Goal: Information Seeking & Learning: Learn about a topic

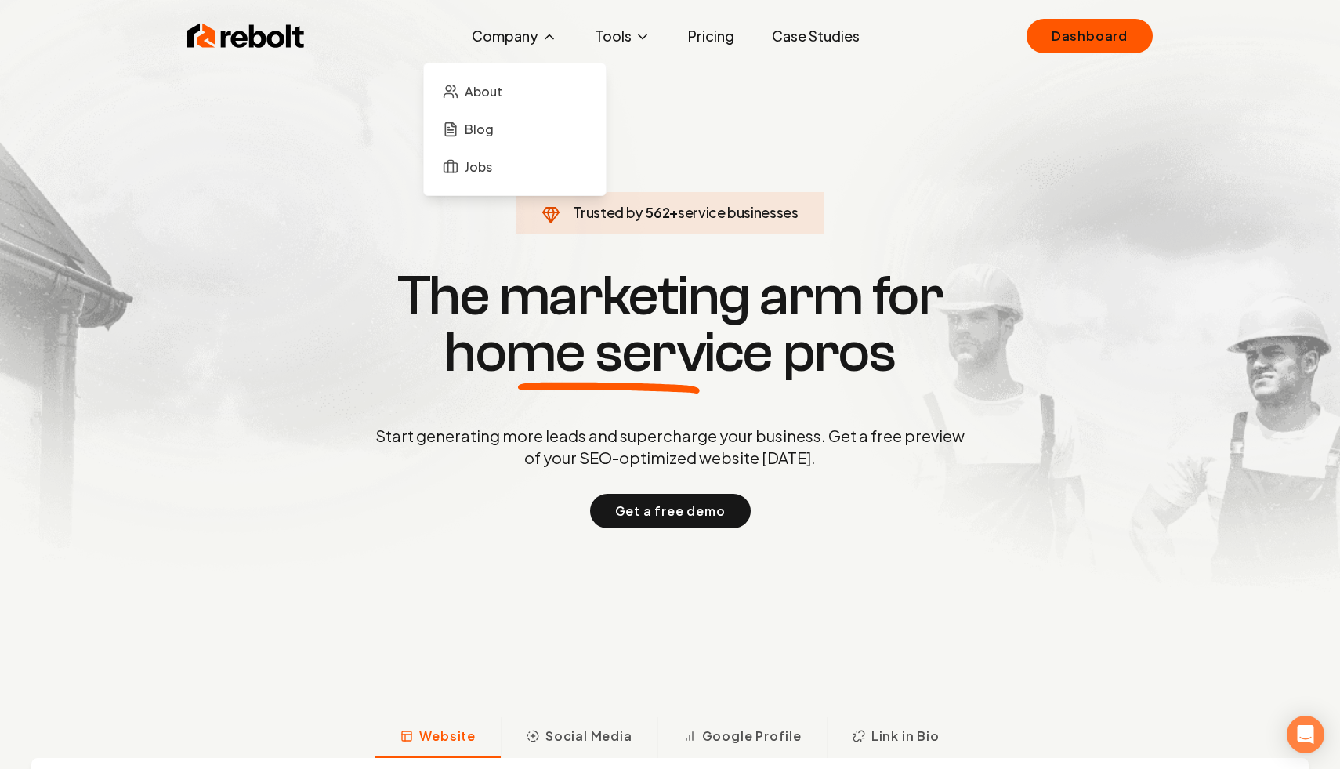
click at [471, 31] on button "Company" at bounding box center [514, 35] width 110 height 31
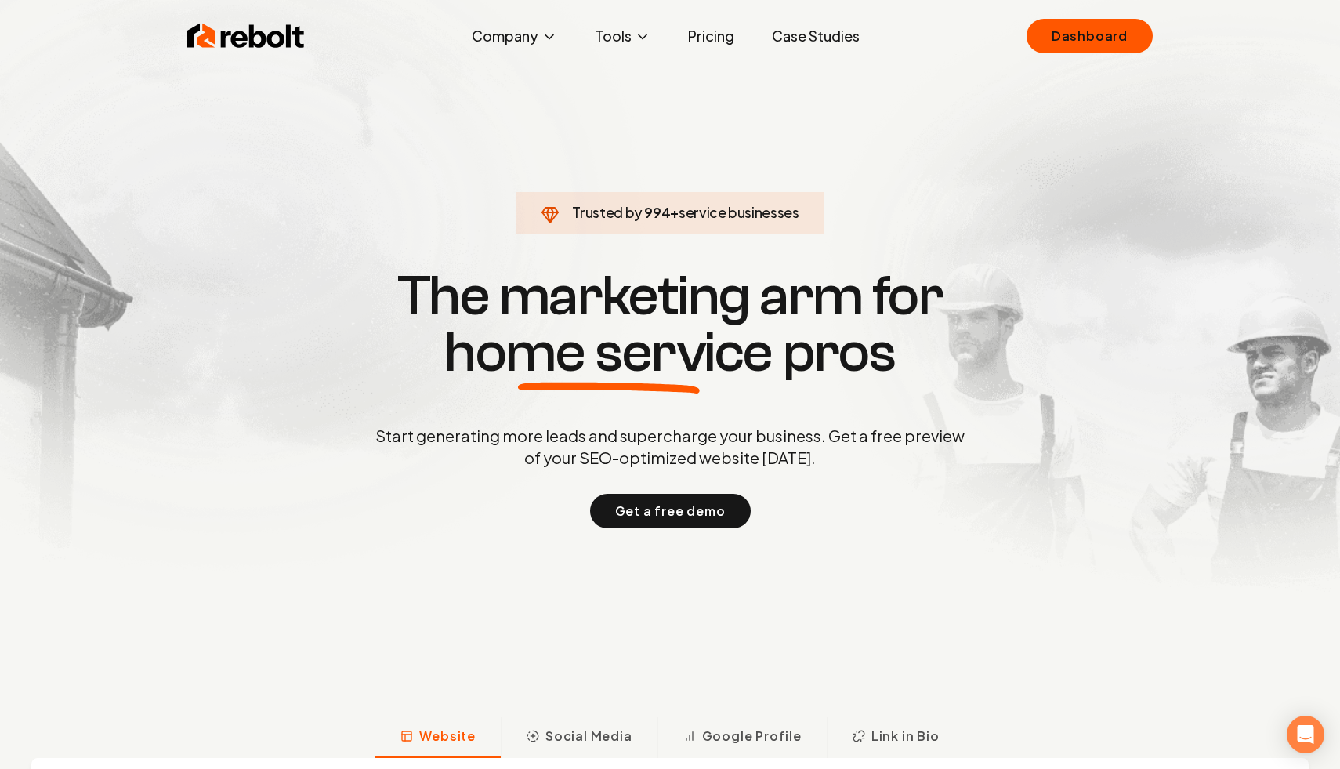
click at [804, 20] on link "Case Studies" at bounding box center [815, 35] width 113 height 31
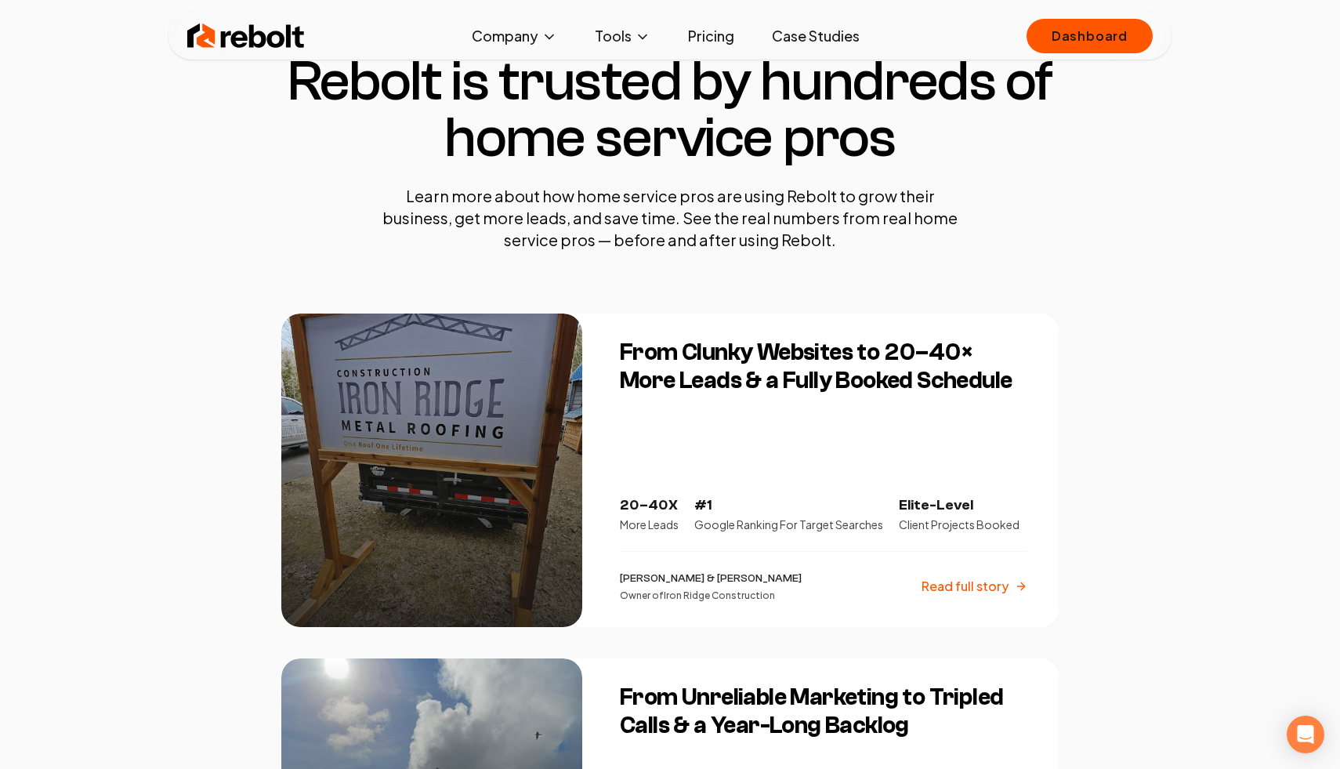
scroll to position [144, 0]
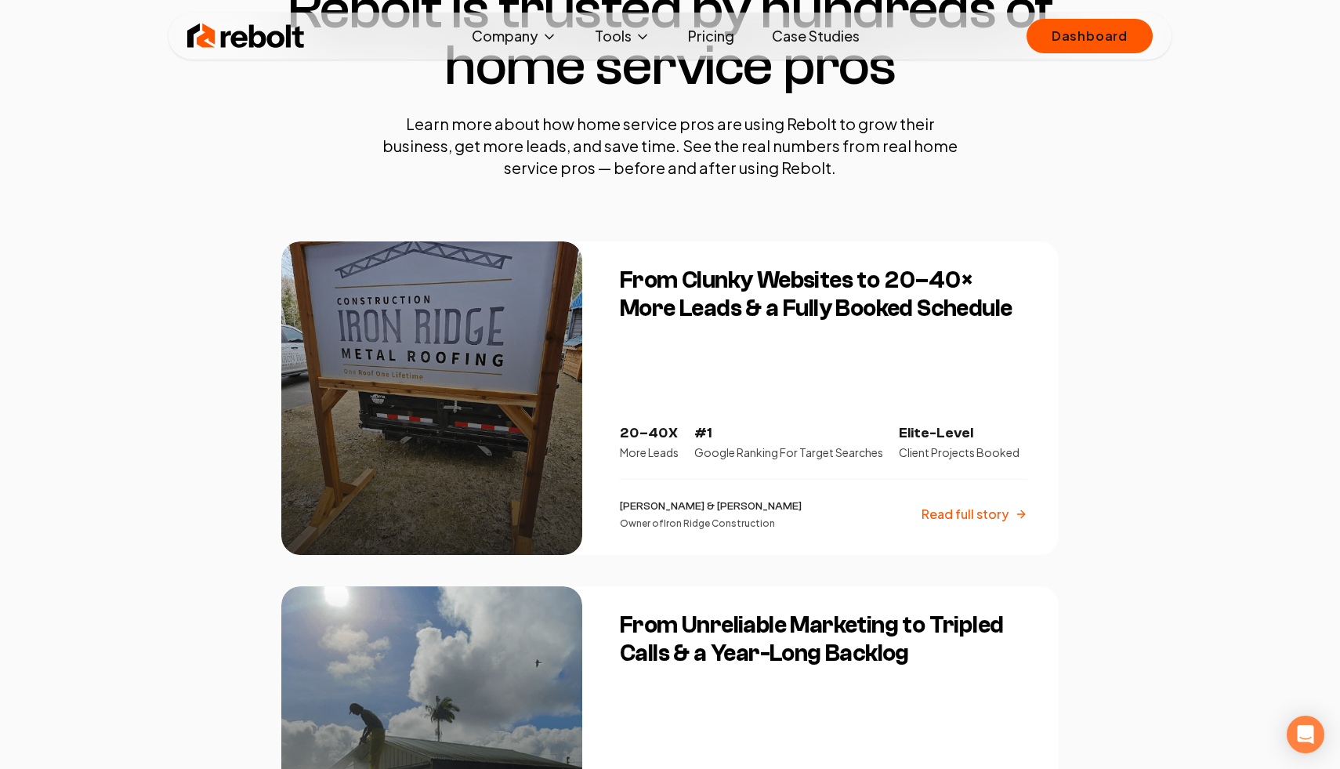
click at [950, 110] on section "Rebolt is trusted by hundreds of home service pros Learn more about how home se…" at bounding box center [669, 80] width 777 height 323
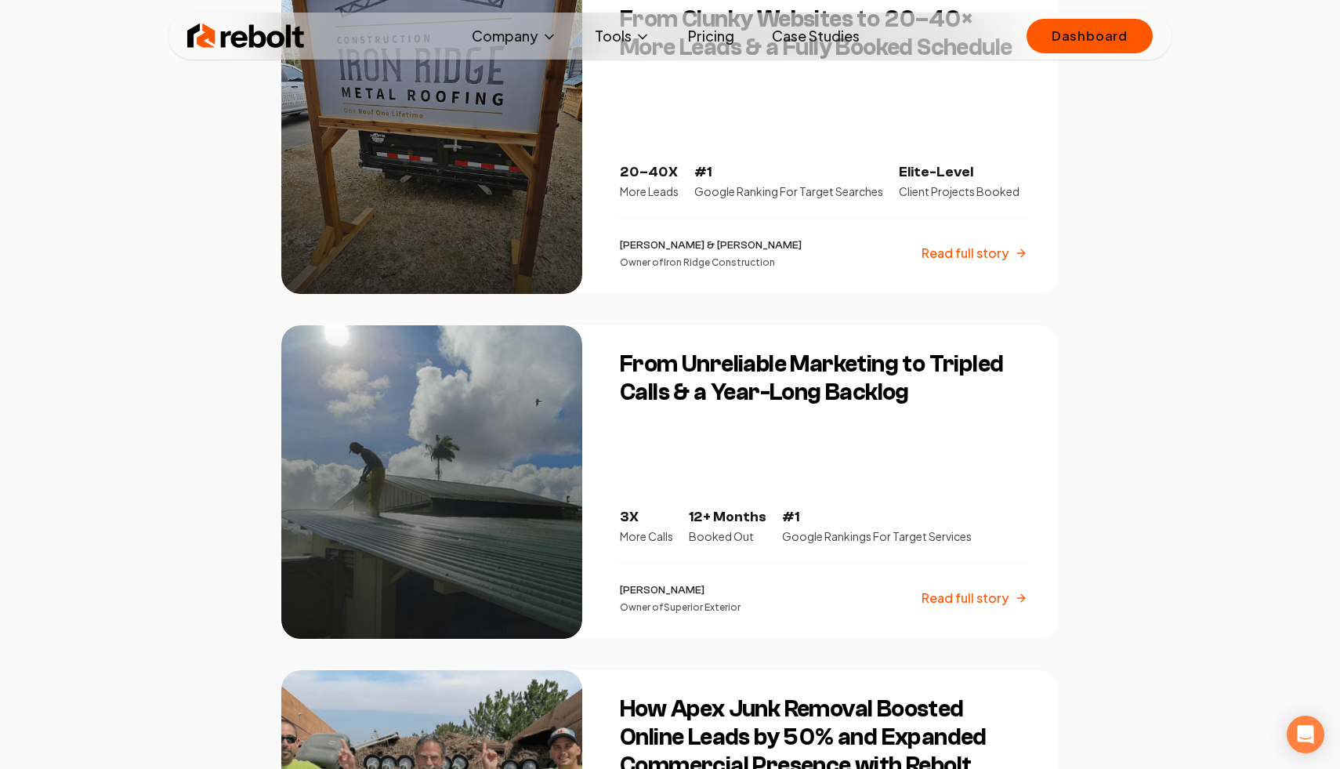
scroll to position [412, 0]
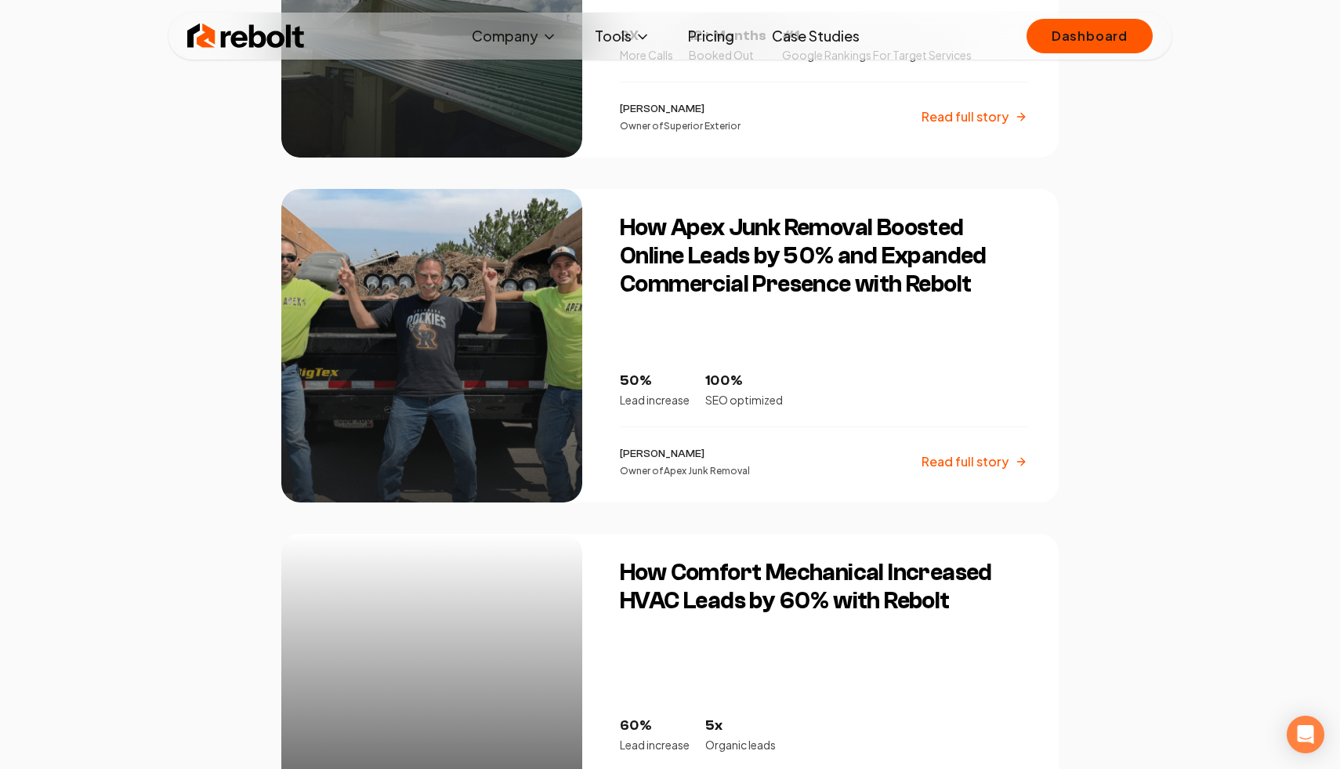
scroll to position [891, 0]
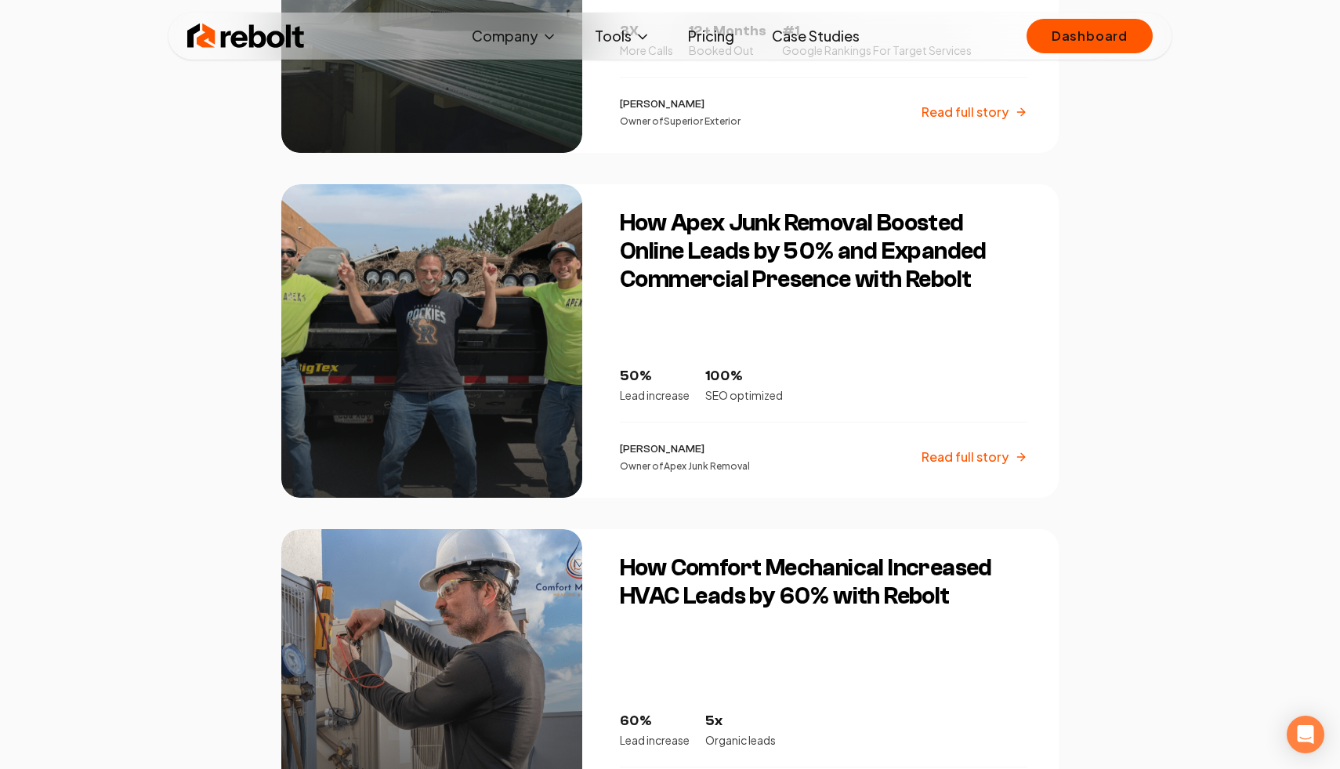
click at [512, 331] on div at bounding box center [431, 340] width 301 height 313
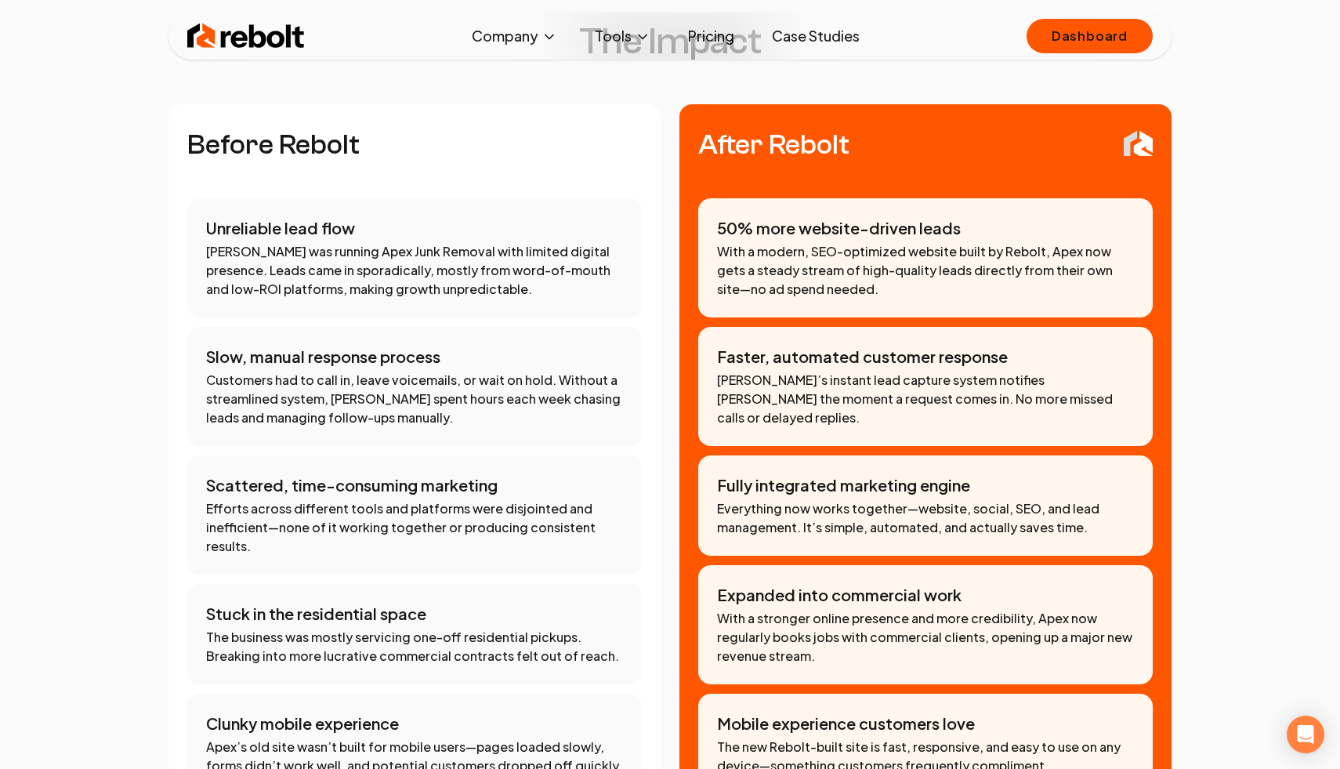
scroll to position [1366, 0]
